Goal: Transaction & Acquisition: Register for event/course

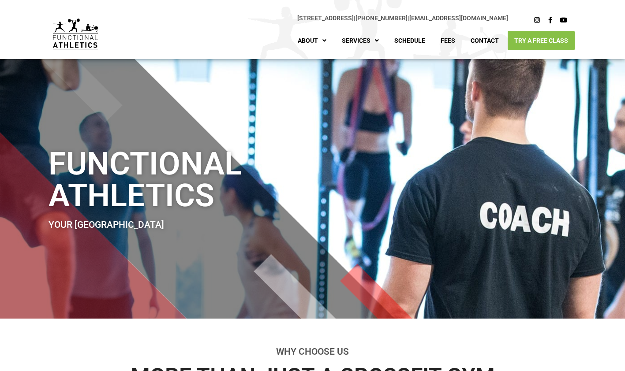
click at [549, 44] on link "Try A Free Class" at bounding box center [541, 40] width 67 height 19
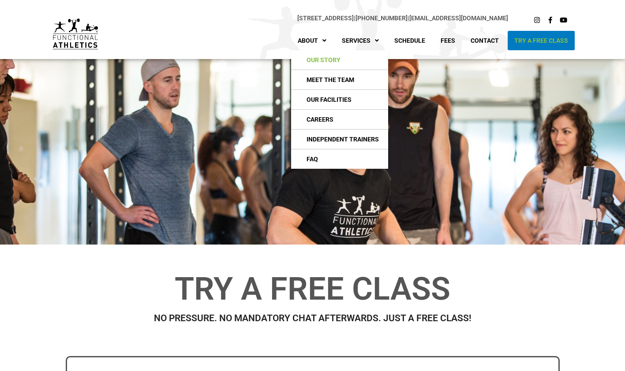
click at [313, 60] on link "Our Story" at bounding box center [339, 59] width 97 height 19
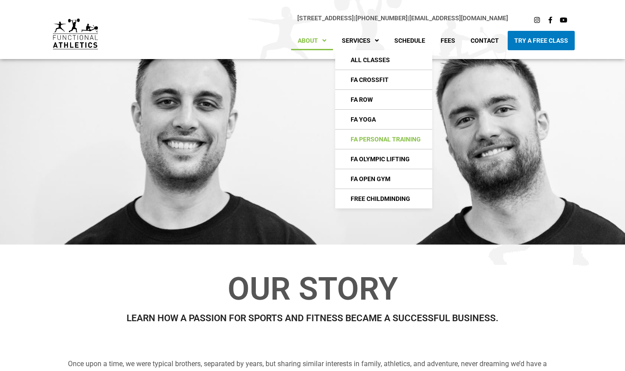
click at [367, 138] on link "FA Personal Training" at bounding box center [383, 139] width 97 height 19
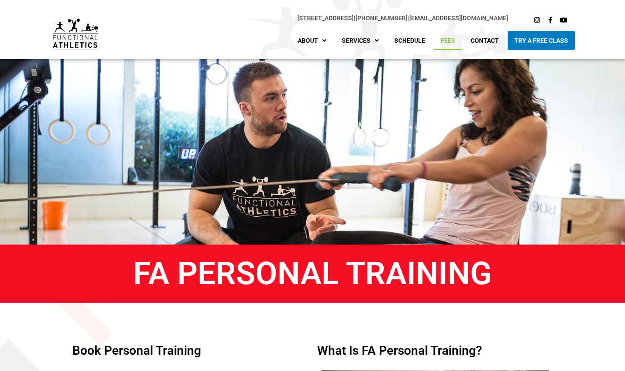
click at [449, 43] on link "Fees" at bounding box center [448, 40] width 28 height 19
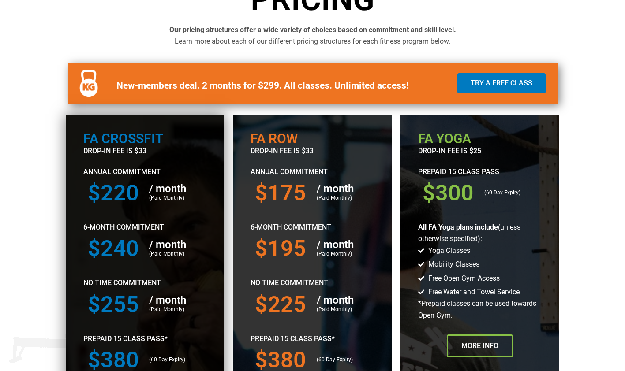
scroll to position [309, 0]
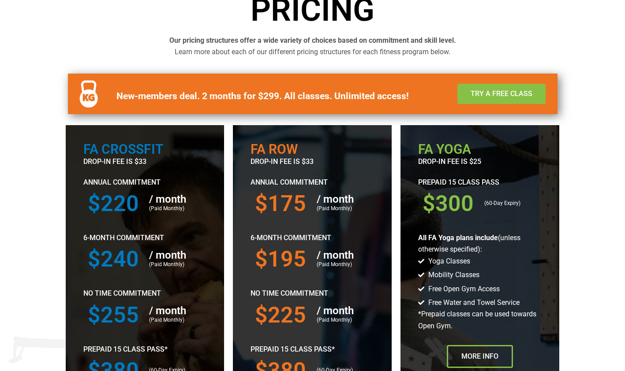
click at [479, 90] on span "Try a Free Class" at bounding box center [502, 93] width 62 height 7
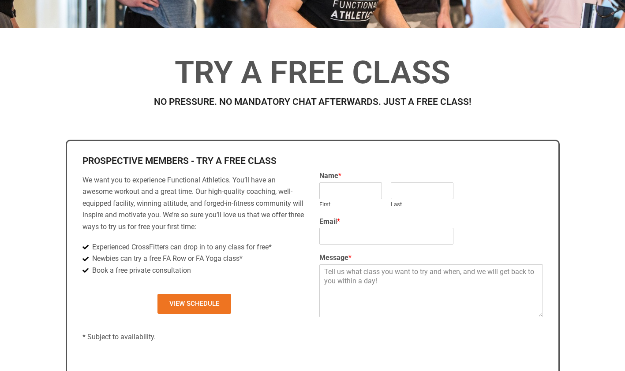
scroll to position [265, 0]
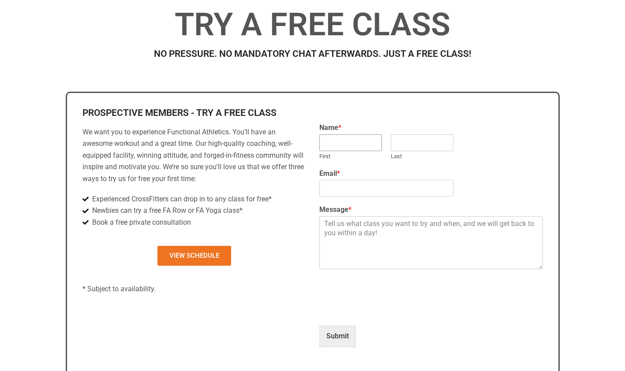
click at [347, 141] on input "First" at bounding box center [350, 143] width 63 height 17
type input "[PERSON_NAME]"
type input "[EMAIL_ADDRESS][PERSON_NAME][DOMAIN_NAME]"
click at [349, 231] on textarea "Message *" at bounding box center [431, 243] width 224 height 53
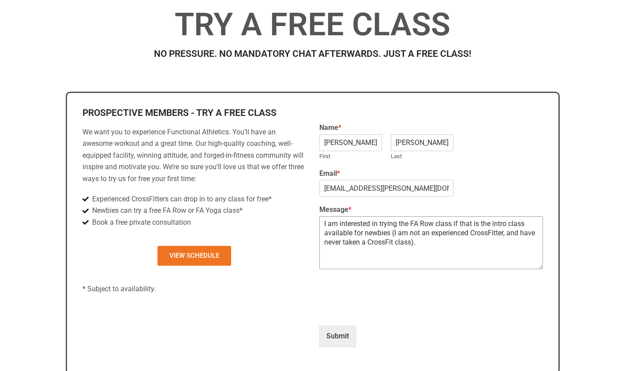
type textarea "I am interested in trying the FA Row class if that is the intro class available…"
type input "1"
click at [334, 336] on button "Submit" at bounding box center [337, 336] width 37 height 21
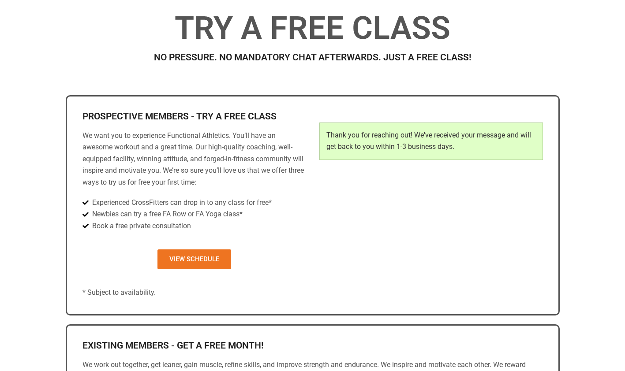
scroll to position [251, 0]
